Goal: Find specific page/section: Find specific page/section

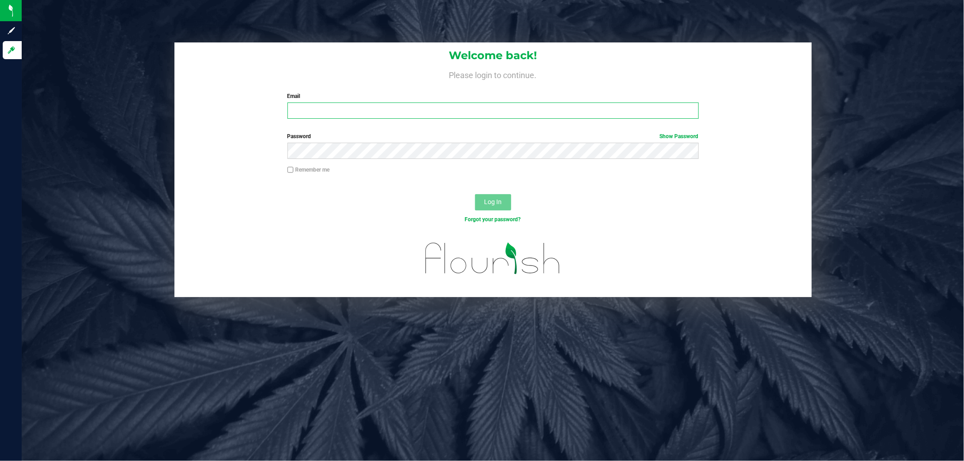
click at [340, 114] on input "Email" at bounding box center [492, 111] width 411 height 16
type input "[EMAIL_ADDRESS][DOMAIN_NAME]"
click at [475, 194] on button "Log In" at bounding box center [493, 202] width 36 height 16
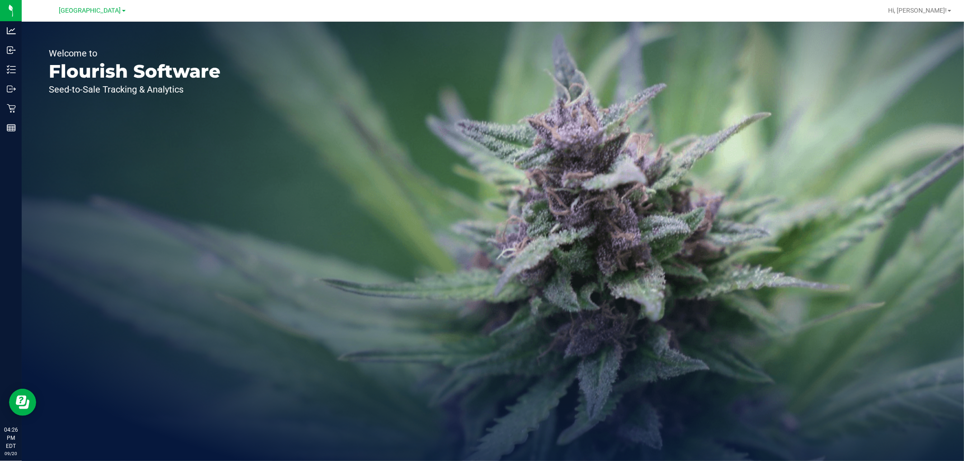
click at [8, 66] on icon at bounding box center [11, 69] width 9 height 9
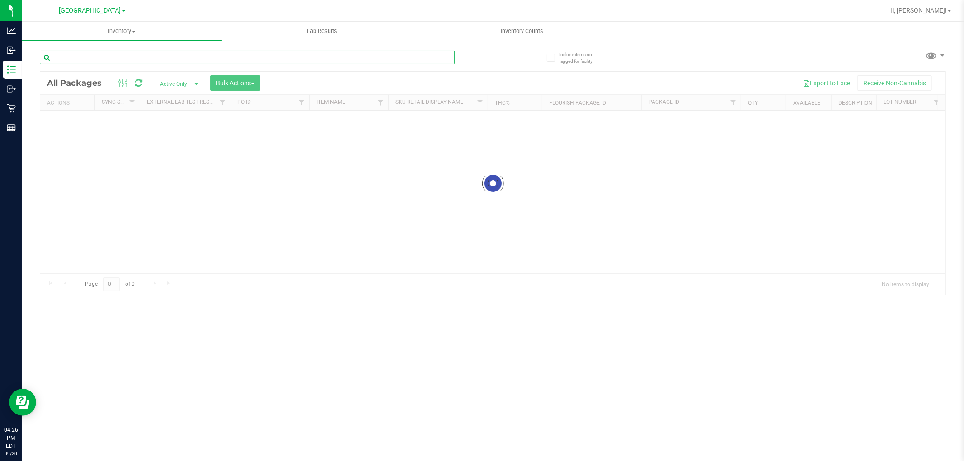
click at [183, 59] on input "text" at bounding box center [247, 58] width 415 height 14
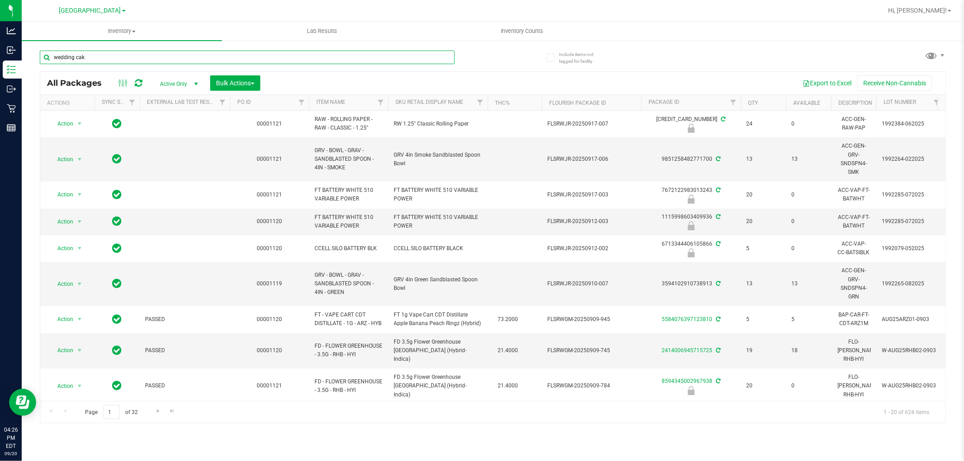
type input "wedding cake"
